Goal: Transaction & Acquisition: Purchase product/service

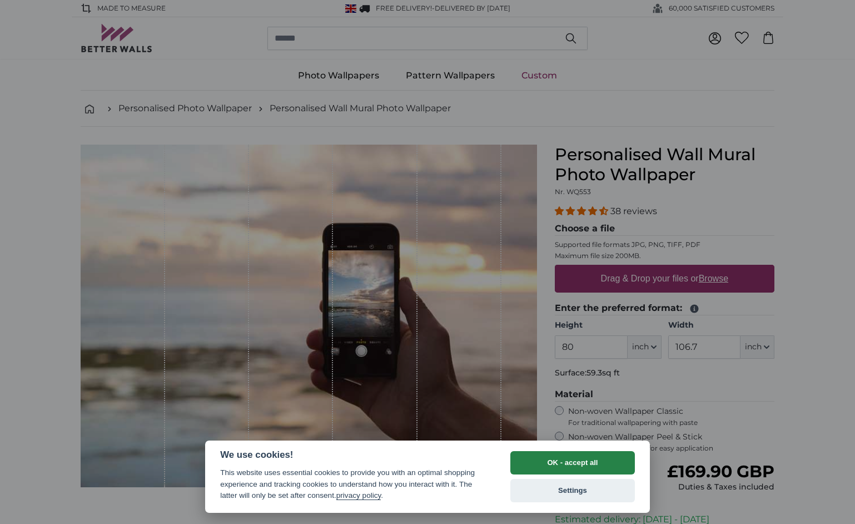
click at [547, 464] on button "OK - accept all" at bounding box center [572, 462] width 125 height 23
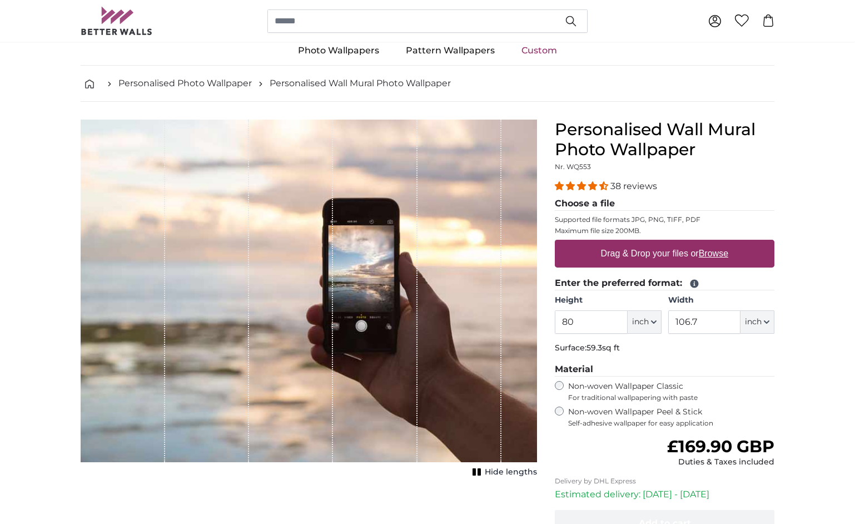
scroll to position [31, 0]
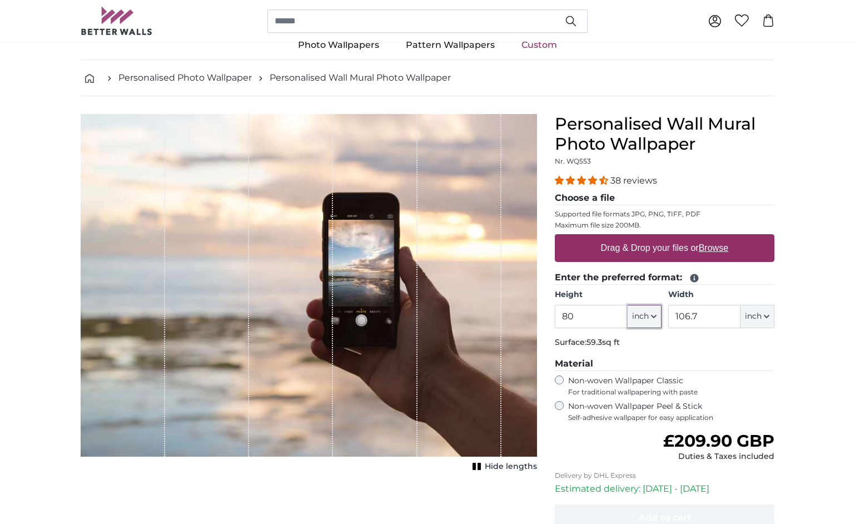
click at [647, 318] on span "inch" at bounding box center [640, 316] width 17 height 11
click at [645, 344] on link "Centimeter (cm)" at bounding box center [645, 346] width 98 height 20
type input "203.2"
type input "271.1"
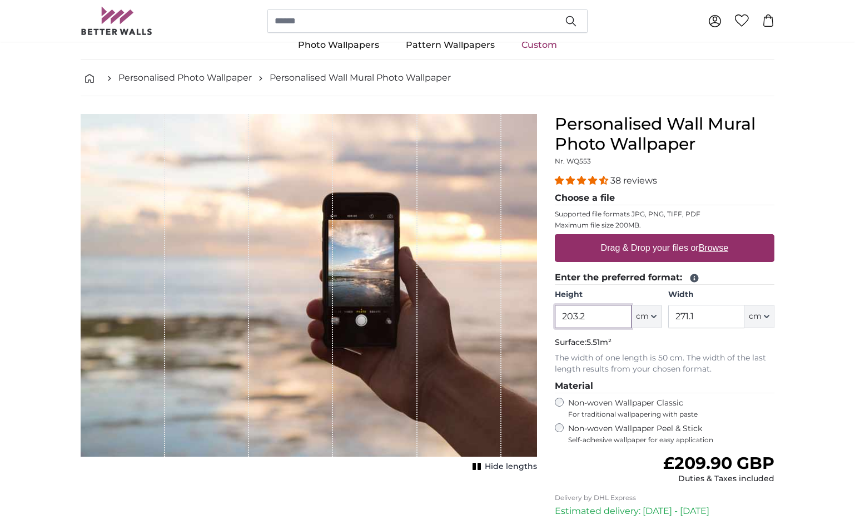
drag, startPoint x: 559, startPoint y: 315, endPoint x: 537, endPoint y: 309, distance: 23.6
click at [537, 309] on product-detail "Cancel Crop image Hide lengths Personalised Wall Mural Photo Wallpaper Nr. WQ55…" at bounding box center [428, 365] width 712 height 539
type input "260"
click at [702, 319] on input "271.1" at bounding box center [706, 316] width 76 height 23
drag, startPoint x: 697, startPoint y: 323, endPoint x: 644, endPoint y: 313, distance: 53.8
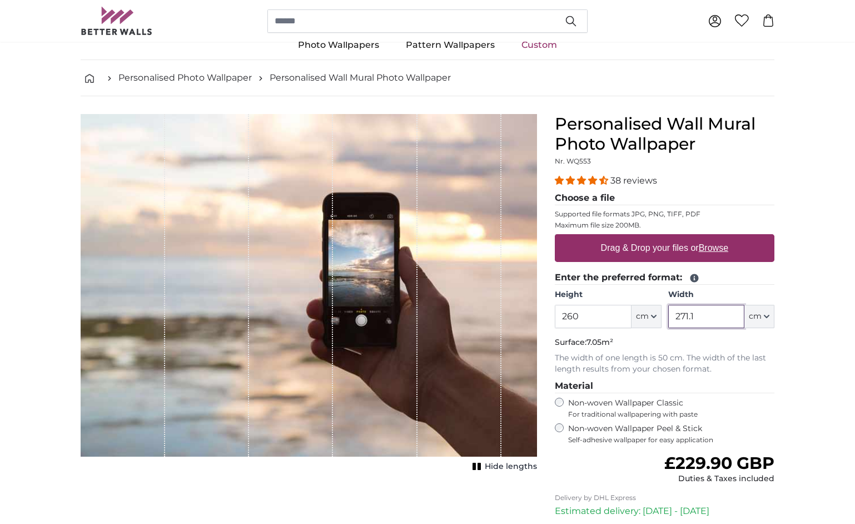
click at [646, 313] on div "Height 260 ft cm Centimeter (cm) Inches (inch) Feet (ft. in.) Width 271.1 ft cm…" at bounding box center [665, 308] width 220 height 39
type input "690"
click at [714, 345] on p "Surface: 17.94m²" at bounding box center [665, 342] width 220 height 11
click at [589, 319] on input "260" at bounding box center [593, 316] width 76 height 23
click at [752, 344] on p "Surface: 17.59m²" at bounding box center [665, 342] width 220 height 11
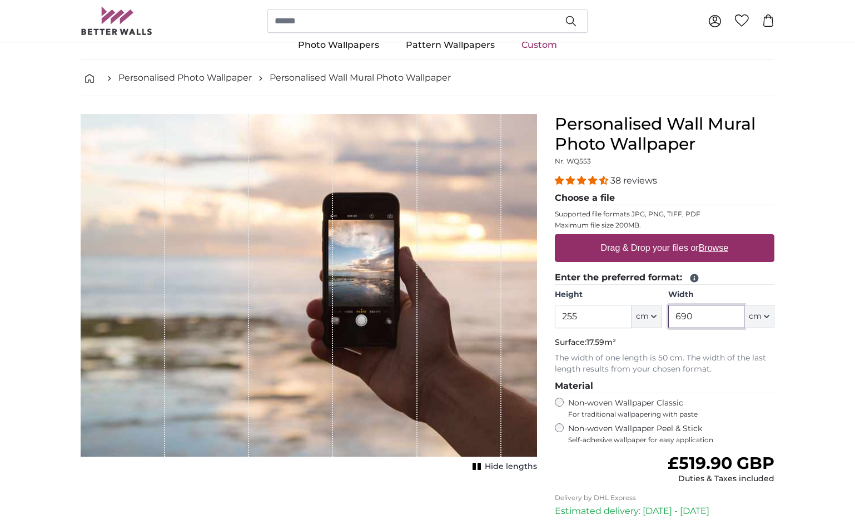
click at [712, 319] on input "690" at bounding box center [706, 316] width 76 height 23
click at [594, 315] on input "255" at bounding box center [593, 316] width 76 height 23
type input "255"
click at [706, 320] on input "690" at bounding box center [706, 316] width 76 height 23
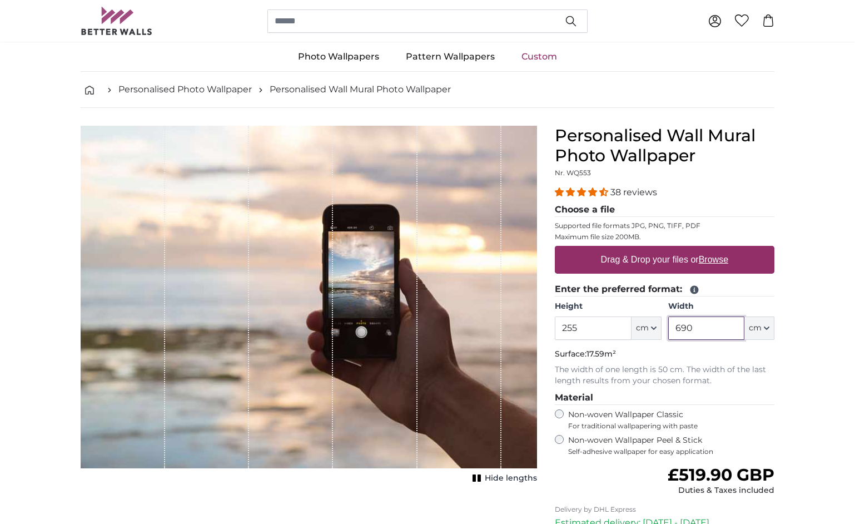
scroll to position [18, 0]
